Goal: Book appointment/travel/reservation

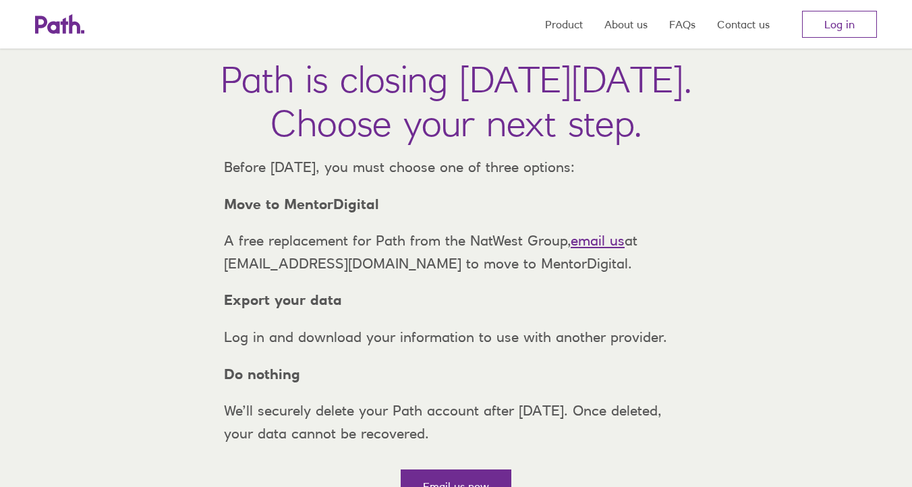
scroll to position [78, 0]
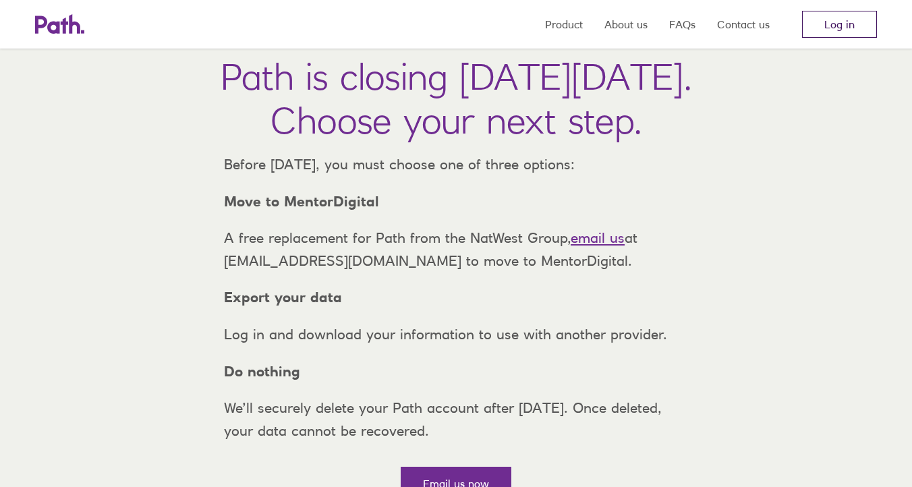
click at [836, 21] on link "Log in" at bounding box center [839, 24] width 75 height 27
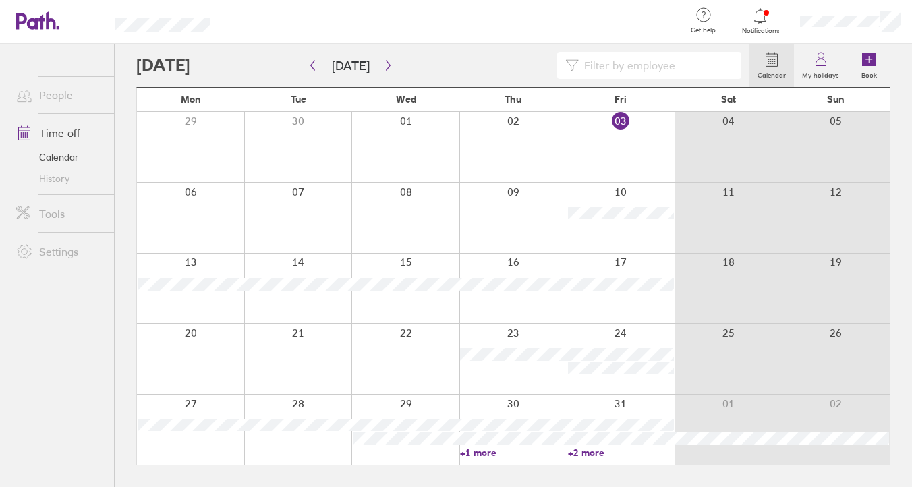
click at [591, 451] on link "+2 more" at bounding box center [621, 453] width 106 height 12
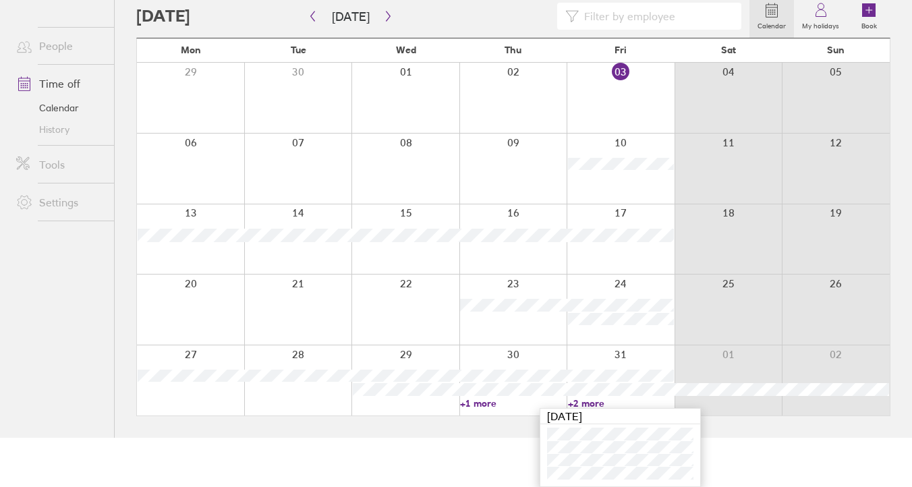
click at [490, 404] on link "+1 more" at bounding box center [513, 403] width 106 height 12
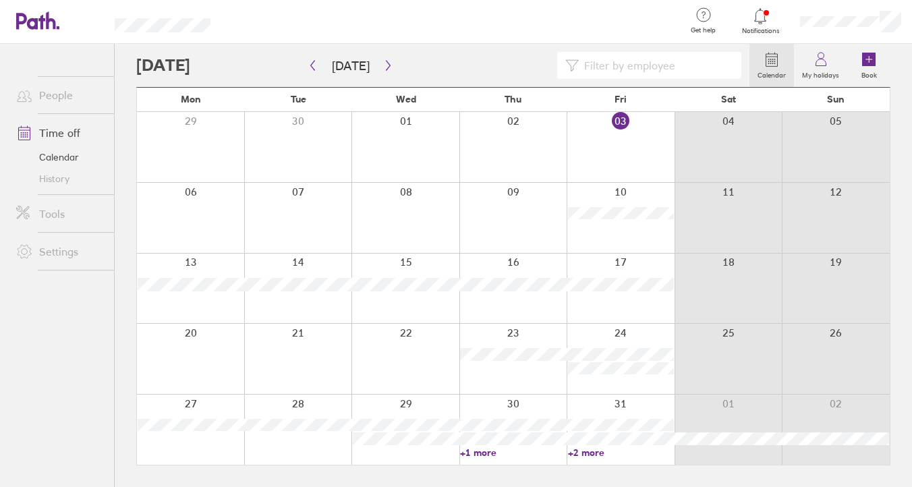
scroll to position [0, 0]
click at [484, 456] on link "+1 more" at bounding box center [513, 453] width 106 height 12
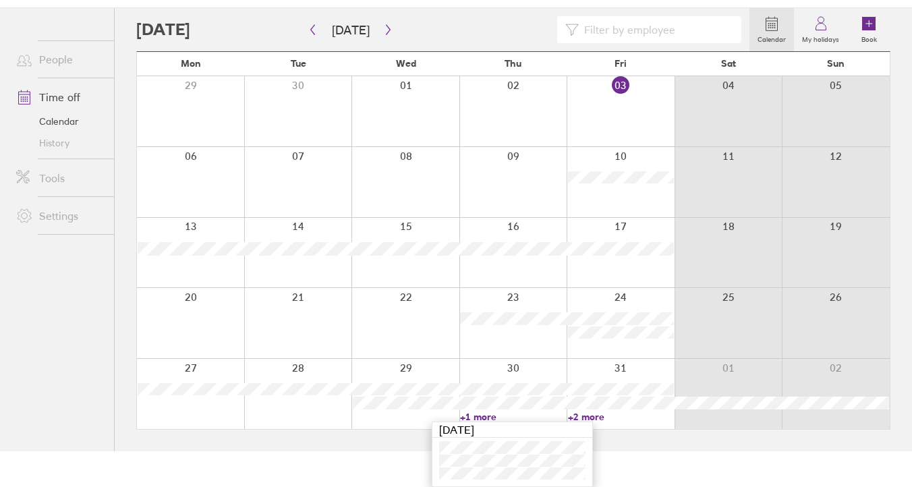
click at [592, 418] on link "+2 more" at bounding box center [621, 417] width 106 height 12
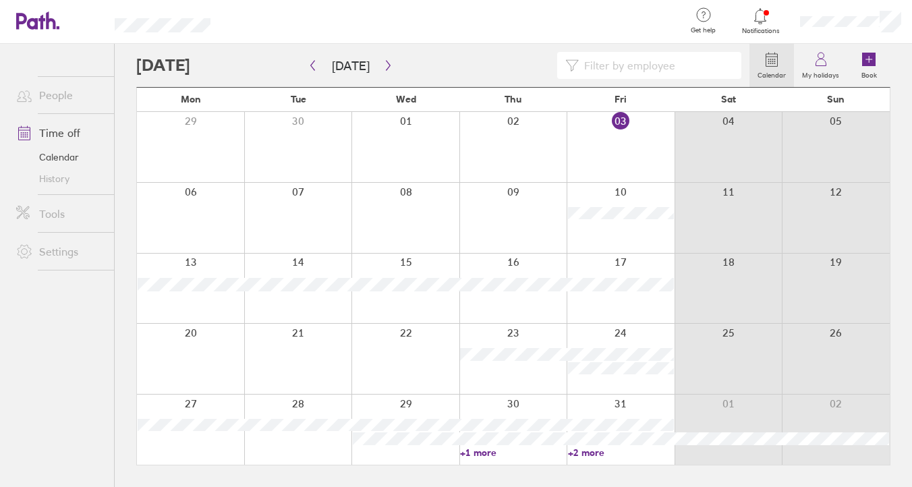
click at [590, 457] on div at bounding box center [621, 430] width 108 height 70
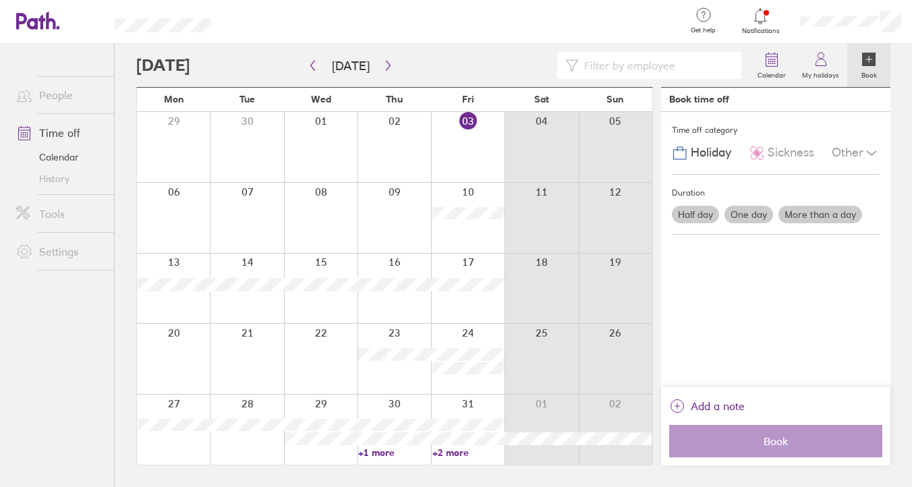
click at [447, 461] on div at bounding box center [468, 430] width 74 height 70
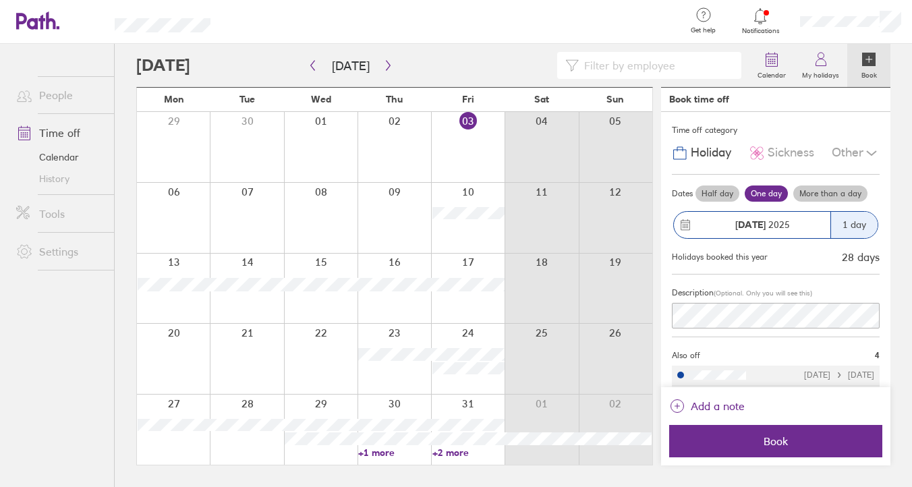
click at [457, 456] on link "+2 more" at bounding box center [468, 453] width 72 height 12
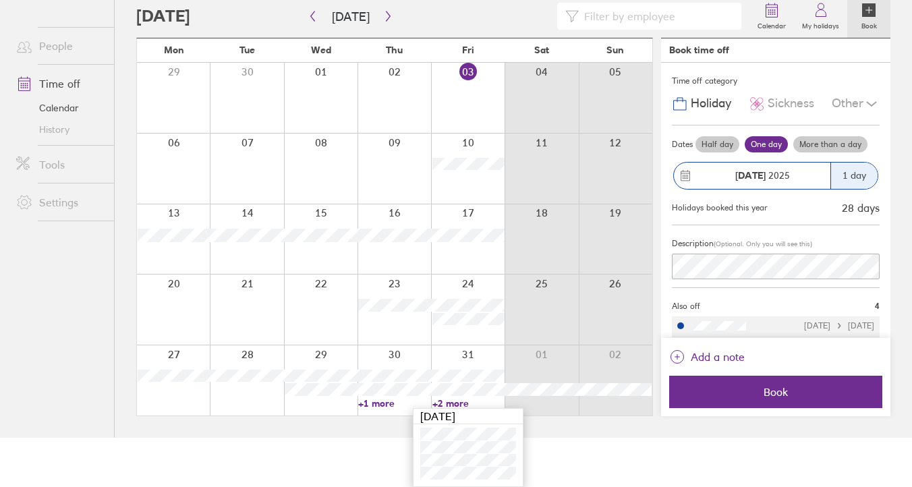
click at [528, 363] on div at bounding box center [542, 380] width 74 height 70
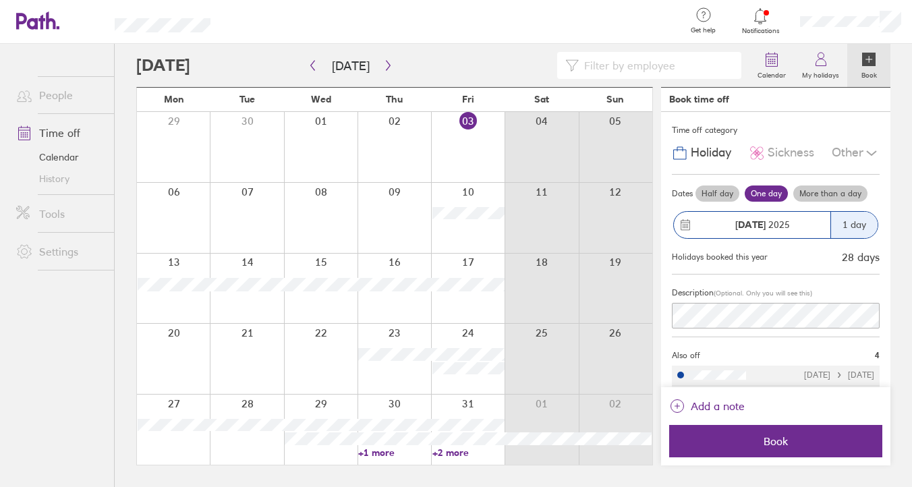
scroll to position [0, 0]
click at [381, 70] on button "button" at bounding box center [388, 66] width 17 height 22
